Goal: Check status: Check status

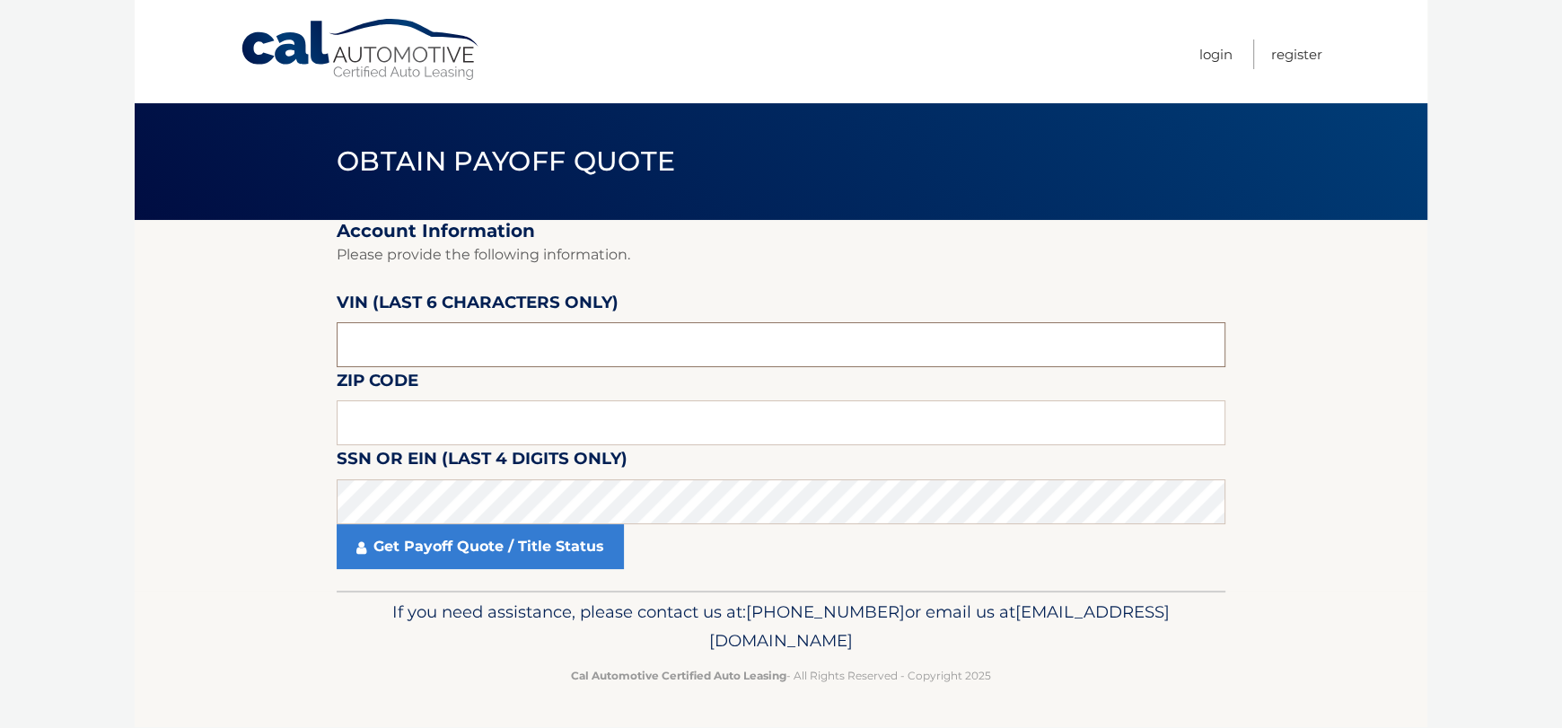
drag, startPoint x: 675, startPoint y: 346, endPoint x: 657, endPoint y: 326, distance: 27.4
click at [674, 342] on input "text" at bounding box center [781, 344] width 889 height 45
type input "706734"
click at [491, 428] on input "text" at bounding box center [781, 422] width 889 height 45
click at [517, 425] on input "text" at bounding box center [781, 422] width 889 height 45
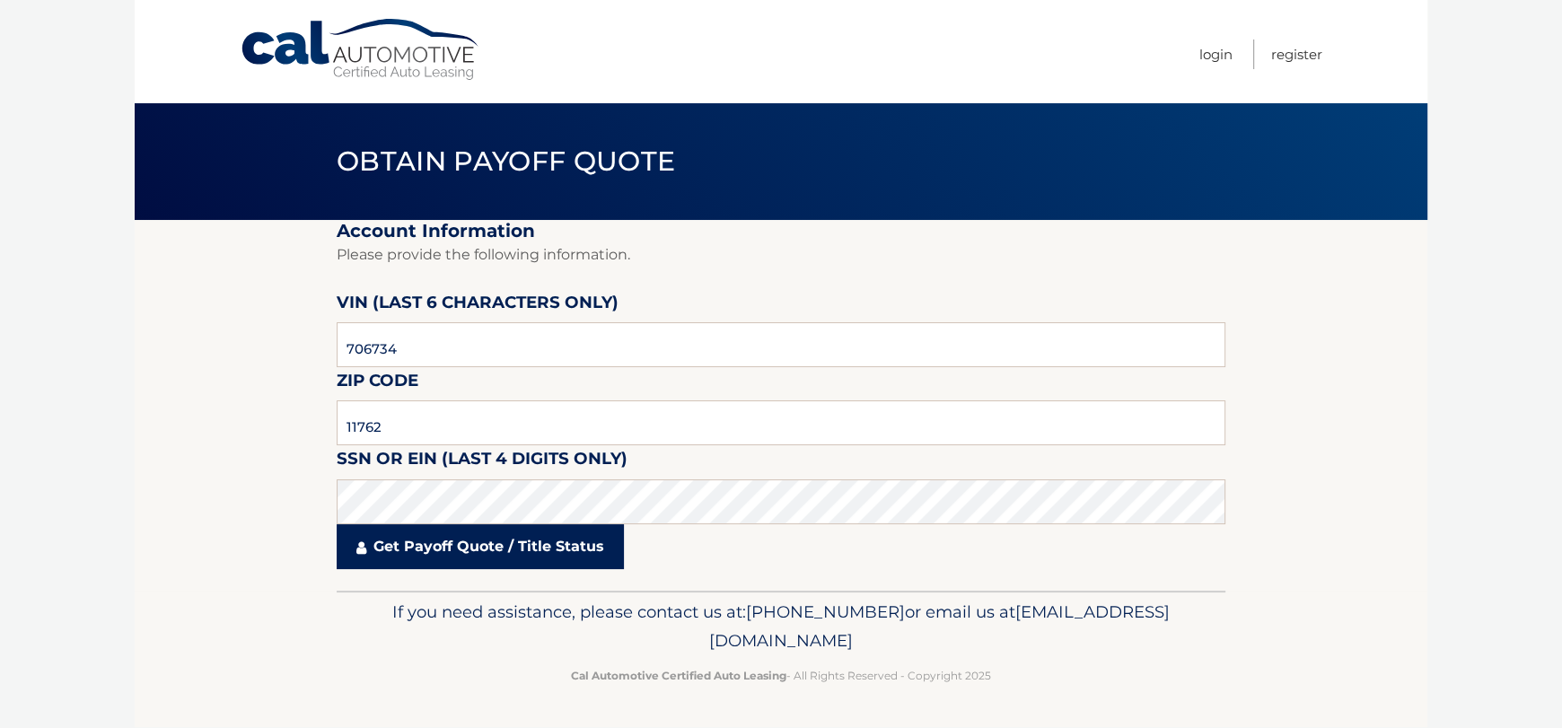
click at [532, 553] on link "Get Payoff Quote / Title Status" at bounding box center [480, 546] width 287 height 45
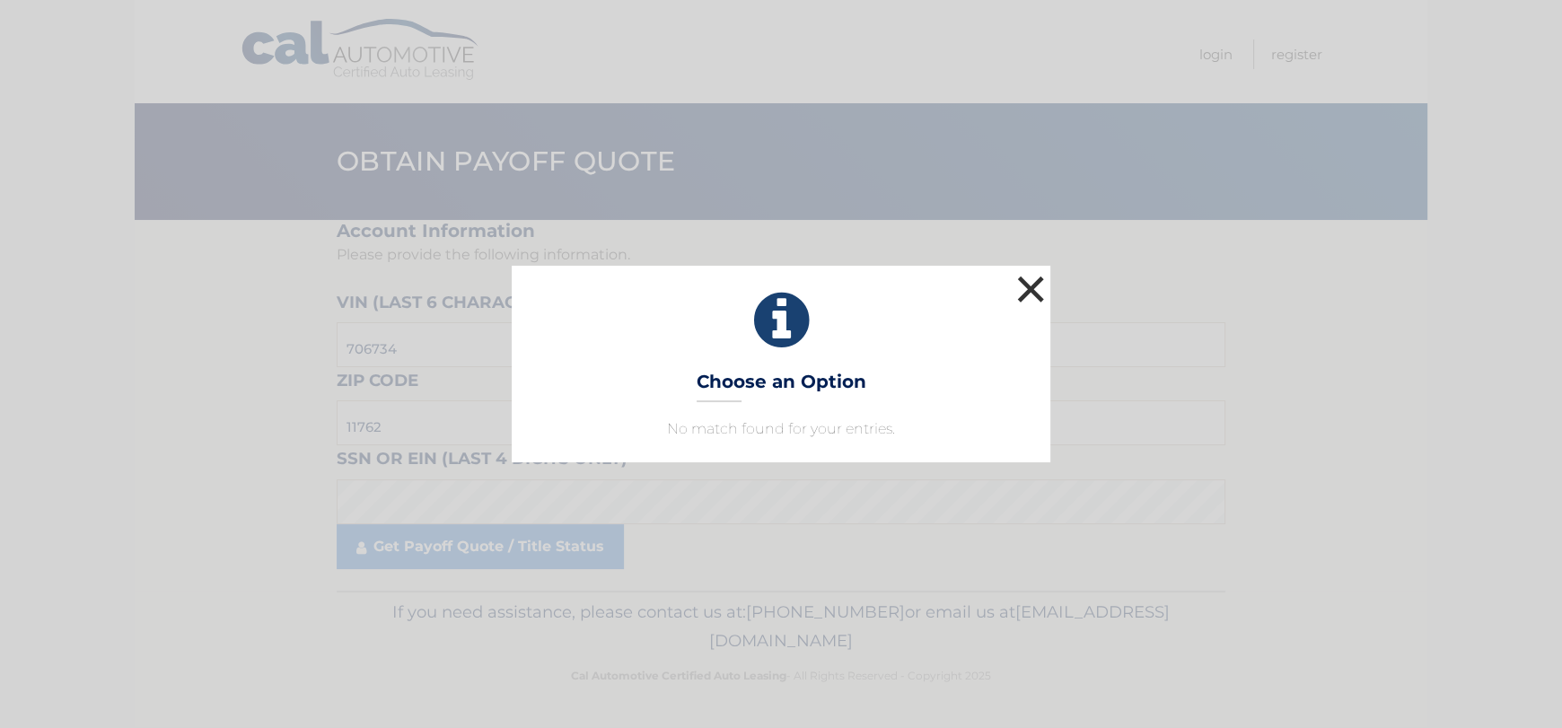
click at [1039, 281] on button "×" at bounding box center [1031, 289] width 36 height 36
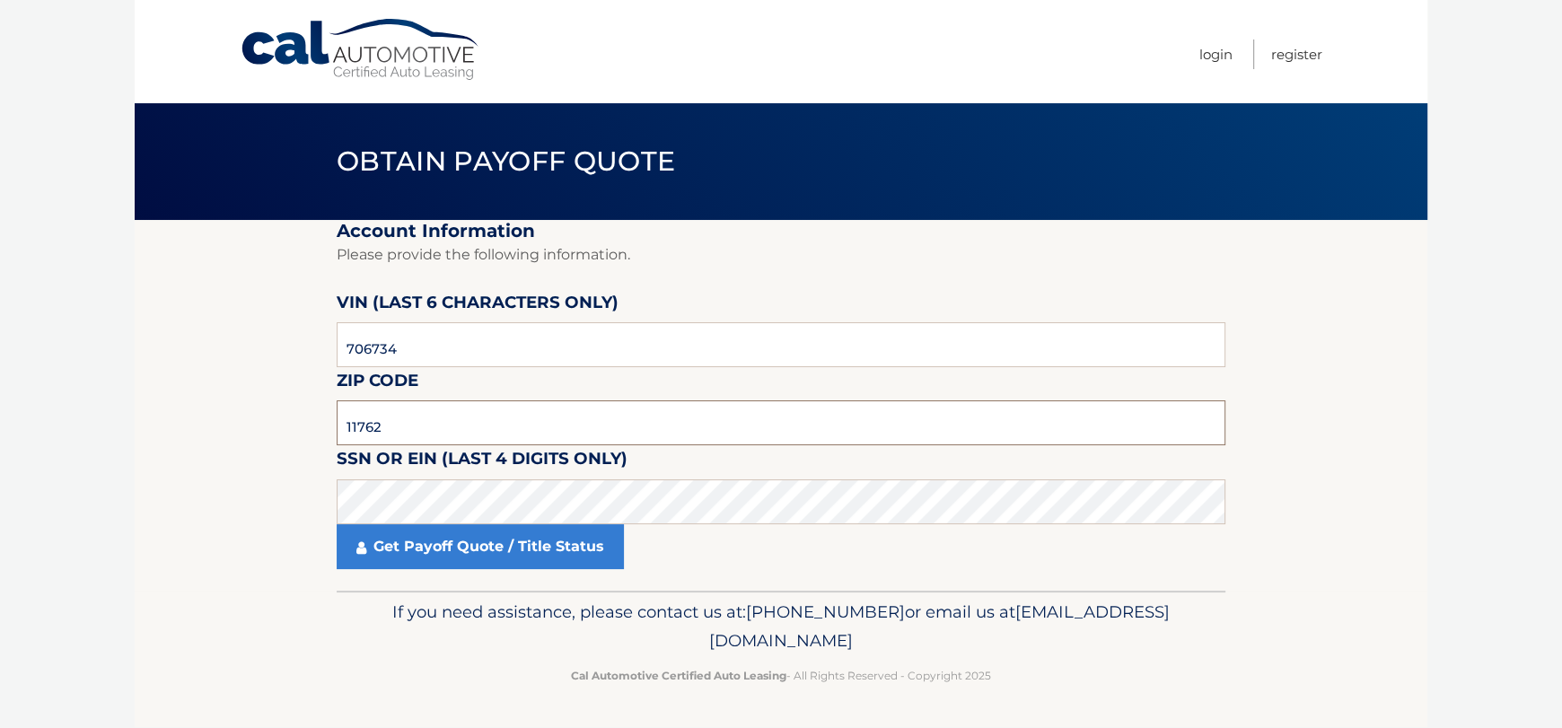
click at [531, 414] on input "11762" at bounding box center [781, 422] width 889 height 45
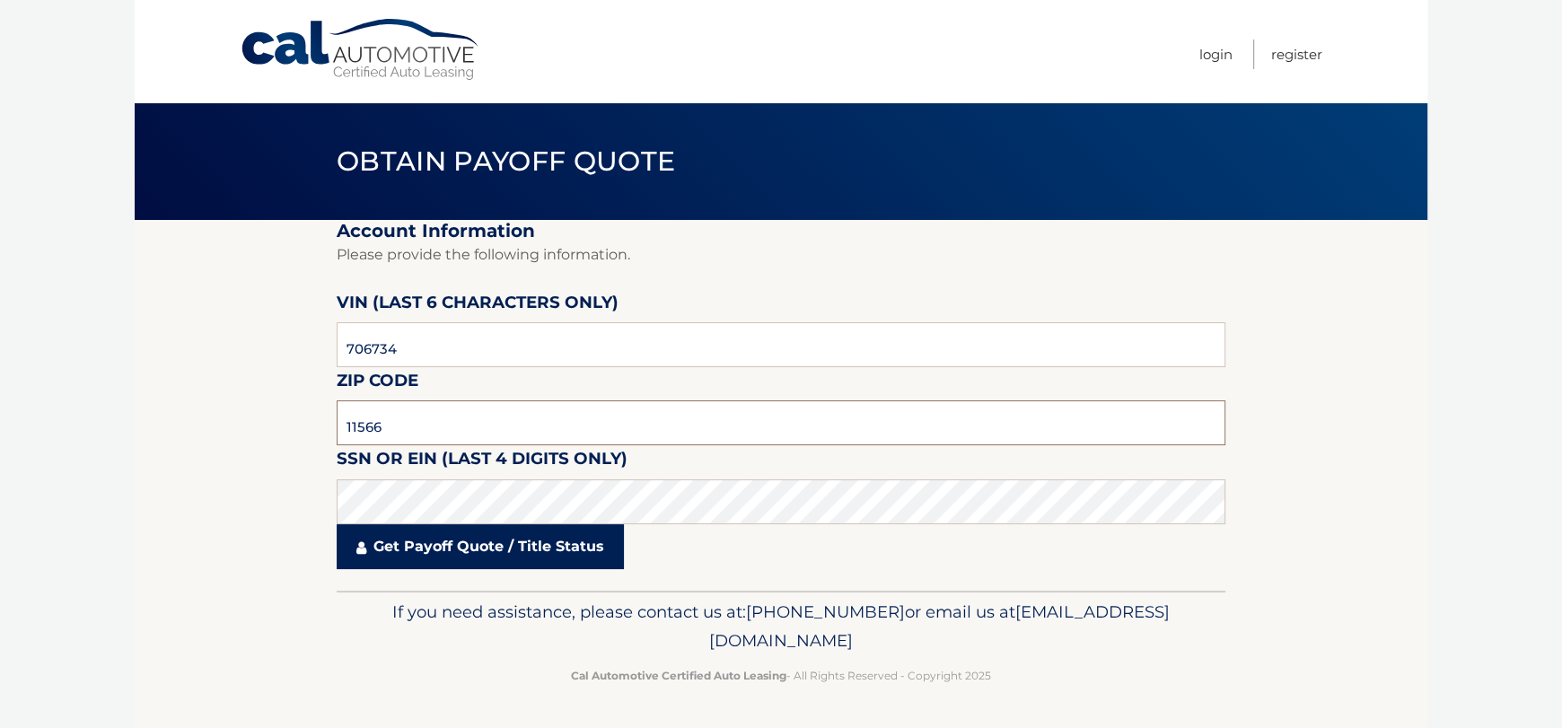
type input "11566"
click at [542, 555] on link "Get Payoff Quote / Title Status" at bounding box center [480, 546] width 287 height 45
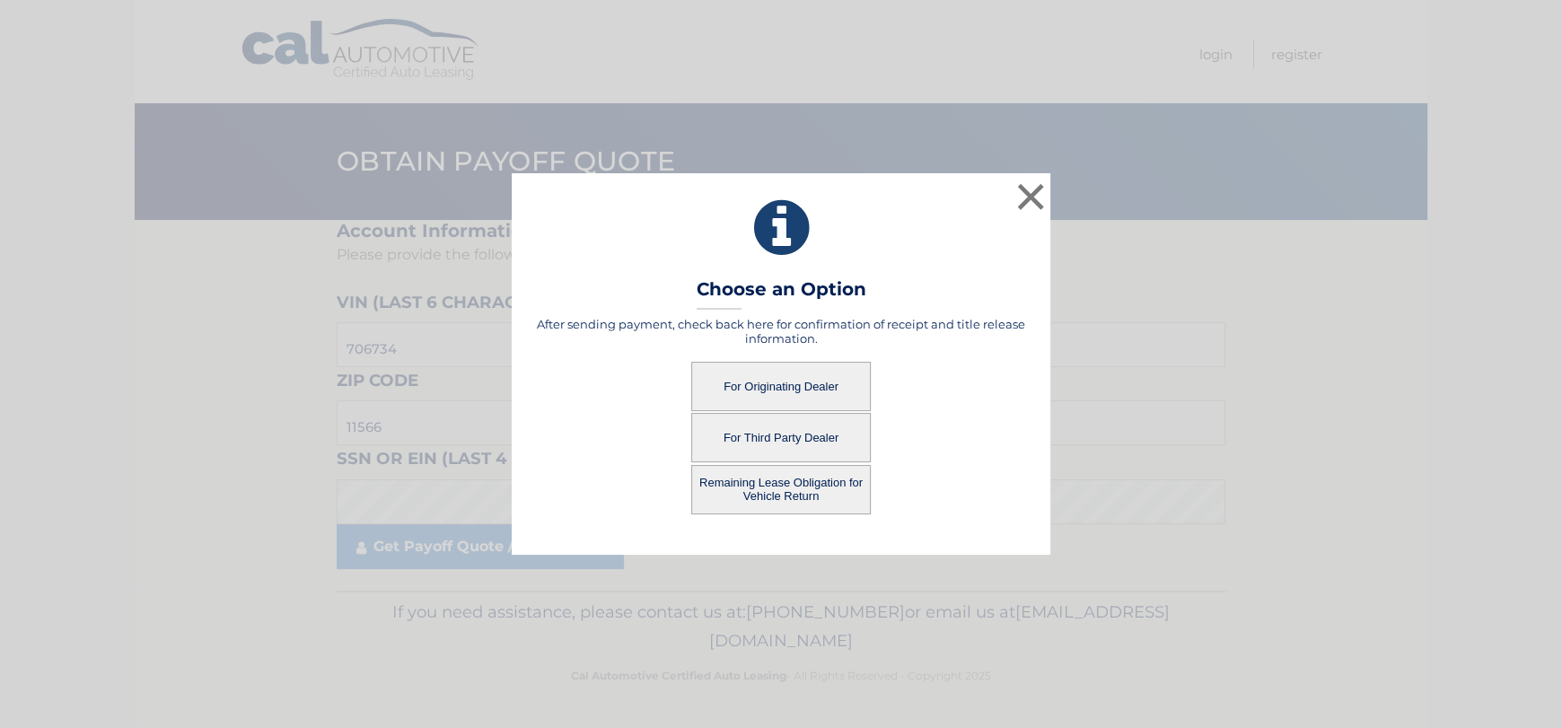
click at [797, 440] on button "For Third Party Dealer" at bounding box center [781, 437] width 180 height 49
click at [778, 436] on button "For Third Party Dealer" at bounding box center [781, 437] width 180 height 49
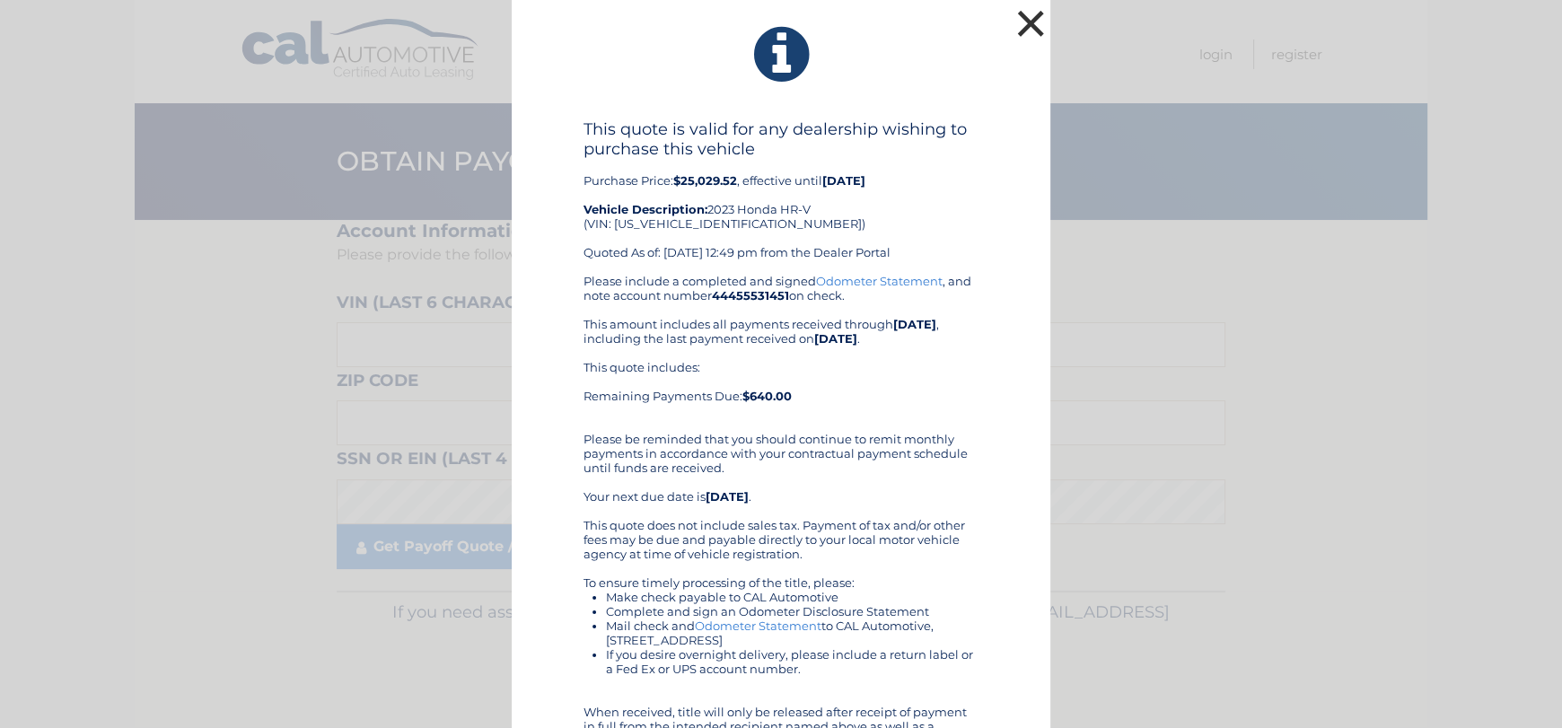
click at [1030, 22] on button "×" at bounding box center [1031, 23] width 36 height 36
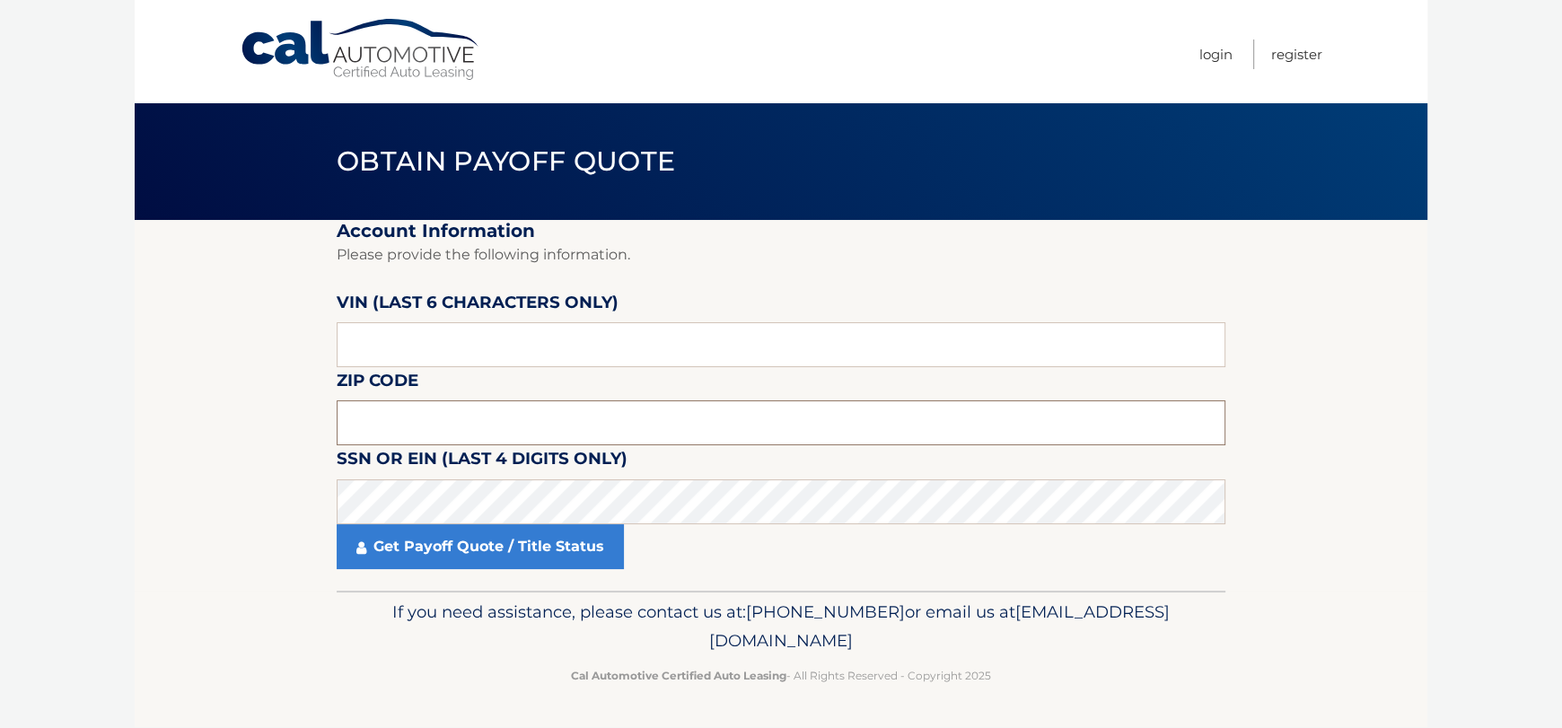
click at [454, 429] on input "text" at bounding box center [781, 422] width 889 height 45
type input "11566"
click at [607, 320] on label "VIN (last 6 characters only)" at bounding box center [478, 305] width 282 height 33
click at [607, 324] on input "text" at bounding box center [781, 344] width 889 height 45
type input "706734"
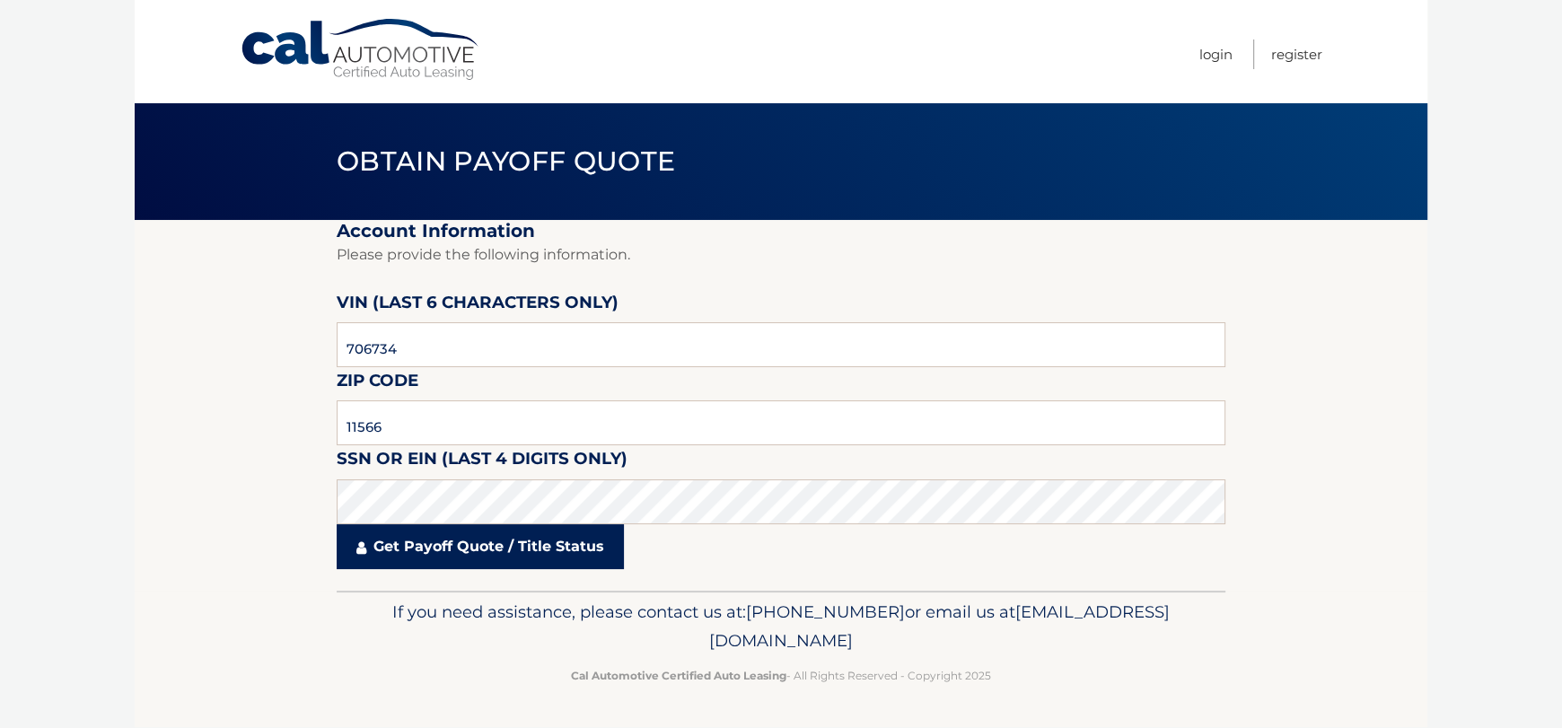
click at [478, 548] on link "Get Payoff Quote / Title Status" at bounding box center [480, 546] width 287 height 45
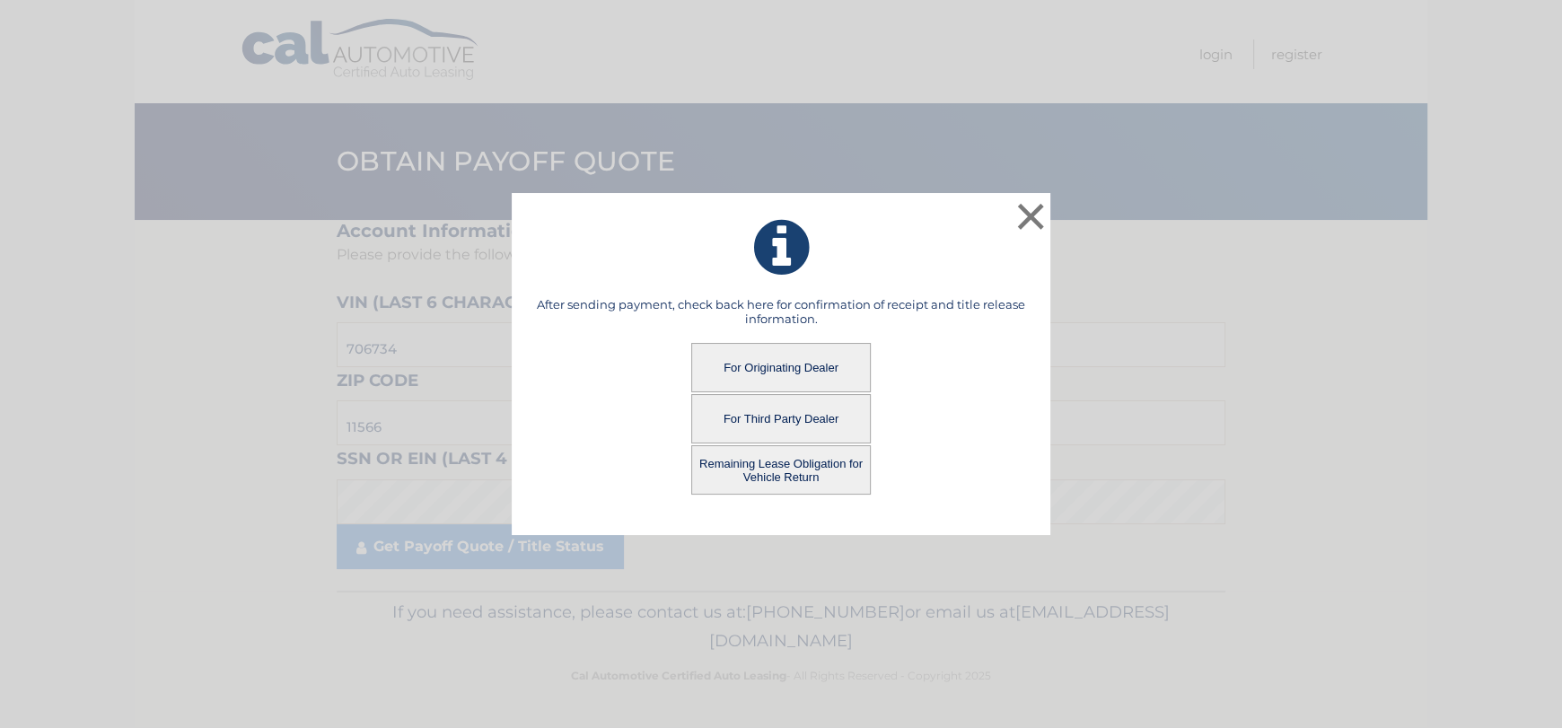
click at [772, 453] on button "Remaining Lease Obligation for Vehicle Return" at bounding box center [781, 469] width 180 height 49
click at [813, 470] on button "Remaining Lease Obligation for Vehicle Return" at bounding box center [781, 469] width 180 height 49
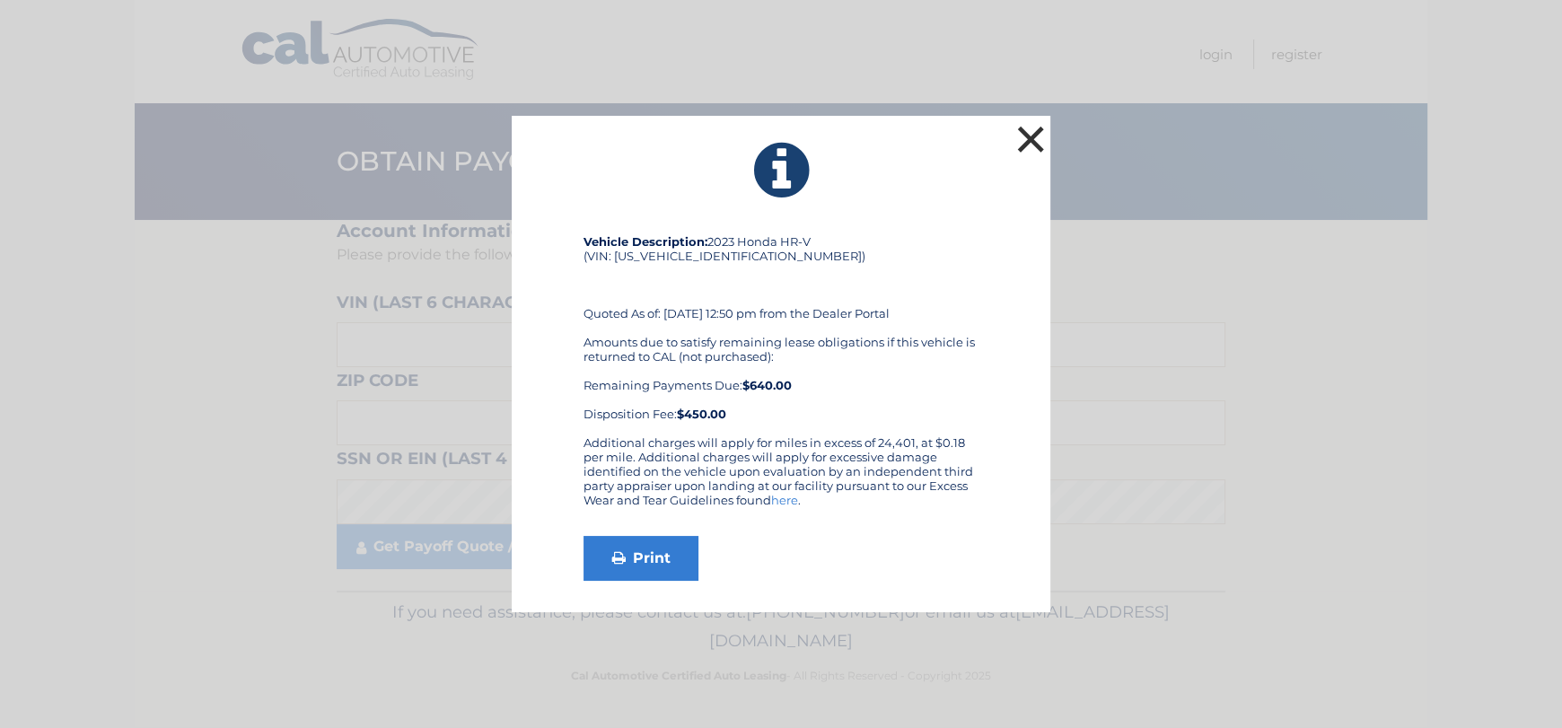
click at [1041, 149] on button "×" at bounding box center [1031, 139] width 36 height 36
